Goal: Task Accomplishment & Management: Manage account settings

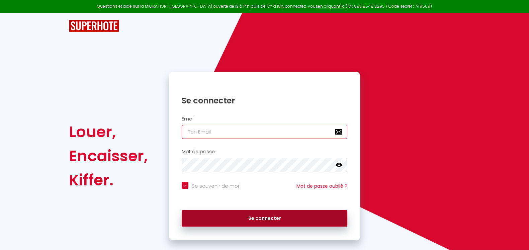
type input "[PERSON_NAME][EMAIL_ADDRESS][DOMAIN_NAME]"
click at [258, 221] on button "Se connecter" at bounding box center [265, 218] width 166 height 17
checkbox input "true"
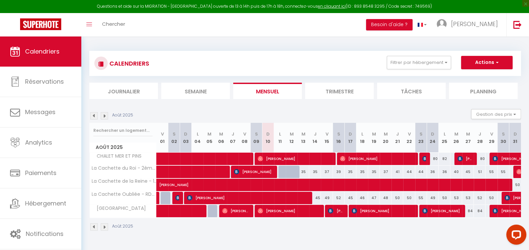
drag, startPoint x: 325, startPoint y: 170, endPoint x: 348, endPoint y: 171, distance: 23.1
click at [348, 171] on tr "La Cachette du Roi - 2ème étage 35 [PERSON_NAME]" at bounding box center [306, 171] width 432 height 13
click at [327, 171] on div "37" at bounding box center [327, 172] width 12 height 12
type input "37"
type input "Ven 15 Août 2025"
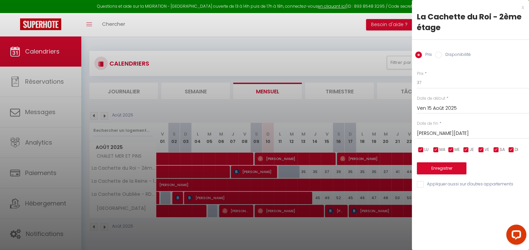
click at [449, 132] on input "[PERSON_NAME][DATE]" at bounding box center [473, 133] width 112 height 9
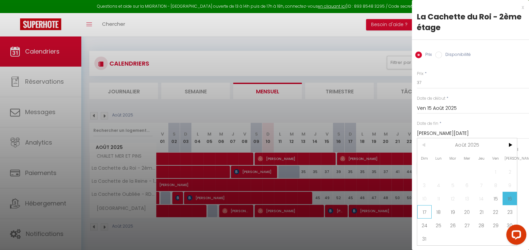
click at [426, 212] on span "17" at bounding box center [425, 211] width 14 height 13
type input "Dim 17 Août 2025"
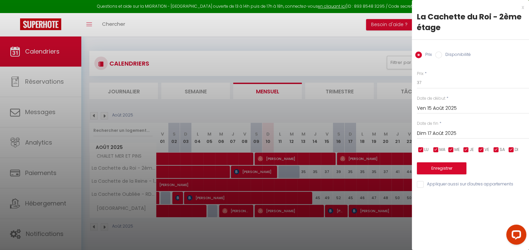
click at [522, 7] on div "x" at bounding box center [468, 7] width 112 height 8
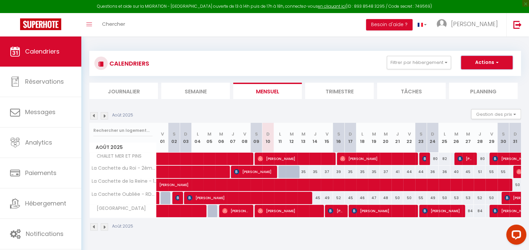
click at [485, 61] on button "Actions" at bounding box center [487, 62] width 52 height 13
click at [497, 116] on button "Gestion des prix" at bounding box center [496, 114] width 50 height 10
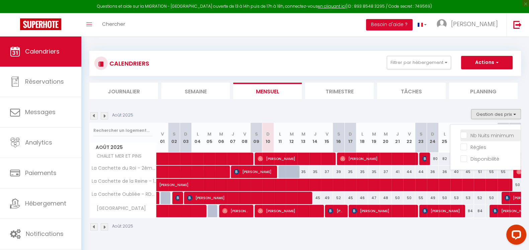
click at [465, 136] on input "Nb Nuits minimum" at bounding box center [491, 135] width 60 height 7
checkbox input "true"
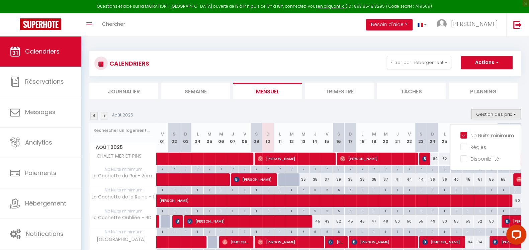
click at [295, 177] on div at bounding box center [296, 183] width 12 height 13
type input "35"
type input "[DATE]"
type input "Mer 13 Août 2025"
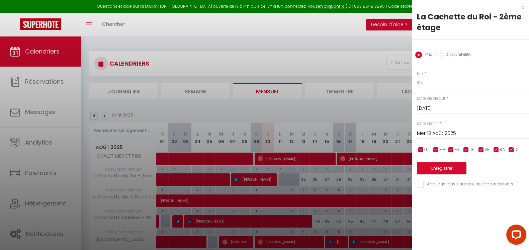
click at [280, 180] on div at bounding box center [264, 125] width 529 height 250
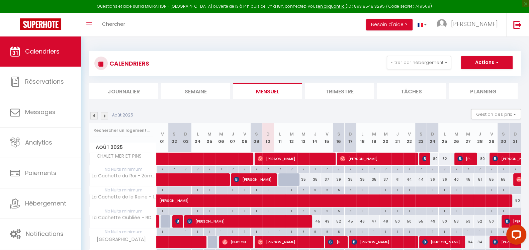
click at [280, 180] on div at bounding box center [285, 179] width 12 height 13
type input "35"
type input "Lun 11 Août 2025"
type input "[DATE]"
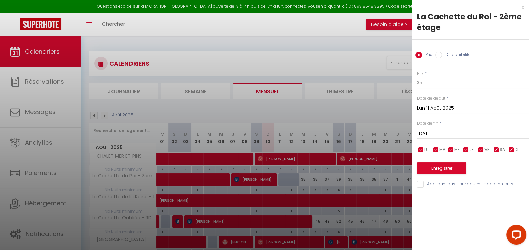
click at [441, 56] on input "Disponibilité" at bounding box center [439, 55] width 7 height 7
radio input "true"
radio input "false"
click at [440, 170] on button "Enregistrer" at bounding box center [442, 169] width 50 height 12
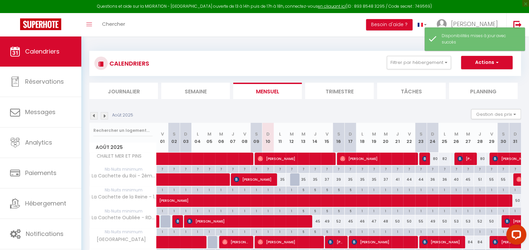
click at [295, 181] on div at bounding box center [296, 179] width 12 height 13
select select "1"
type input "[DATE]"
type input "Mer 13 Août 2025"
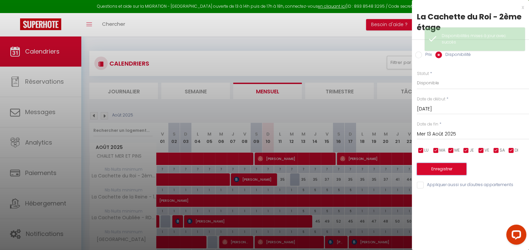
click at [440, 170] on button "Enregistrer" at bounding box center [442, 169] width 50 height 12
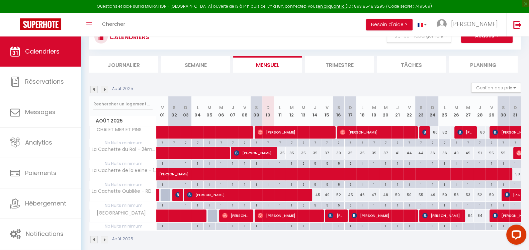
scroll to position [27, 0]
